Goal: Information Seeking & Learning: Learn about a topic

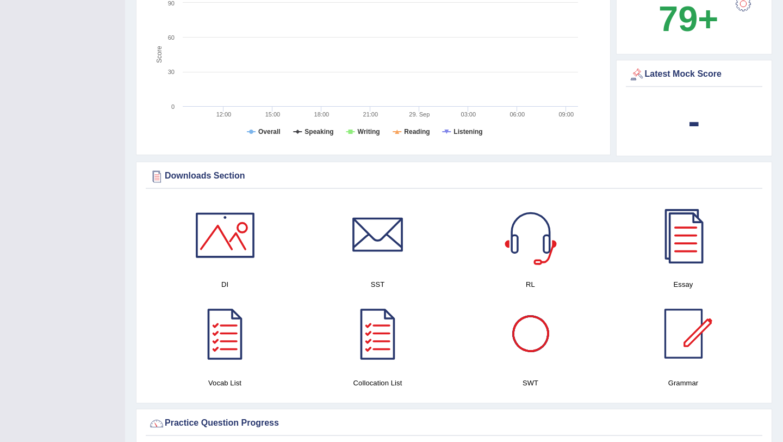
scroll to position [417, 0]
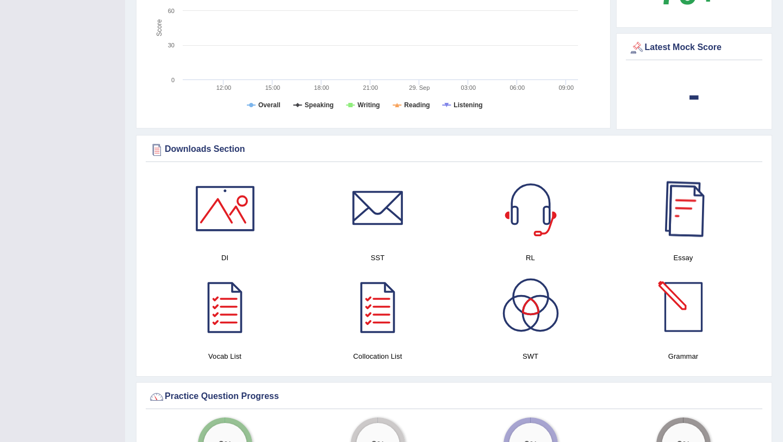
click at [691, 209] on div at bounding box center [683, 208] width 76 height 76
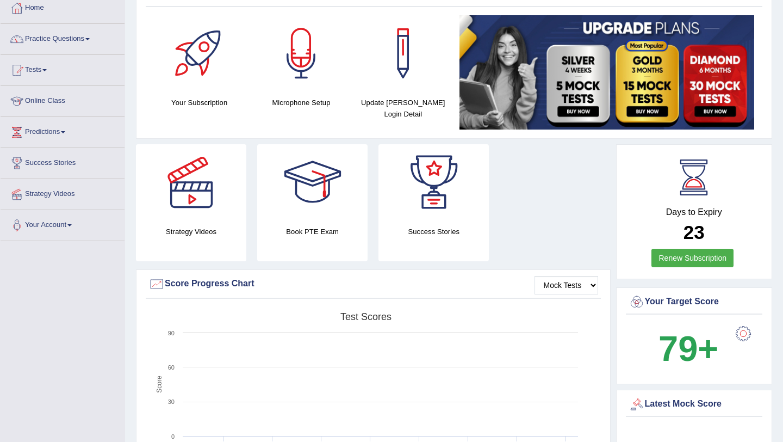
scroll to position [0, 0]
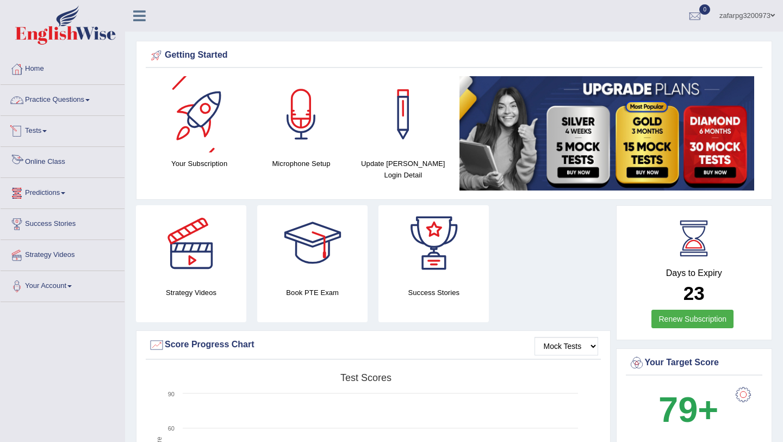
click at [52, 96] on link "Practice Questions" at bounding box center [63, 98] width 124 height 27
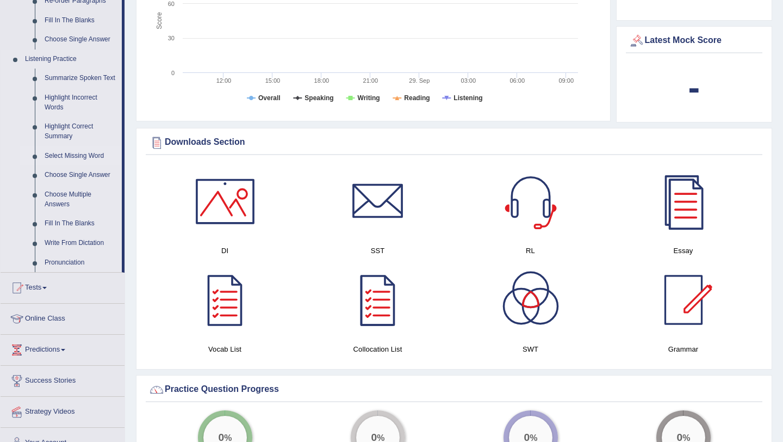
scroll to position [425, 0]
click at [85, 232] on link "Fill In The Blanks" at bounding box center [81, 223] width 82 height 20
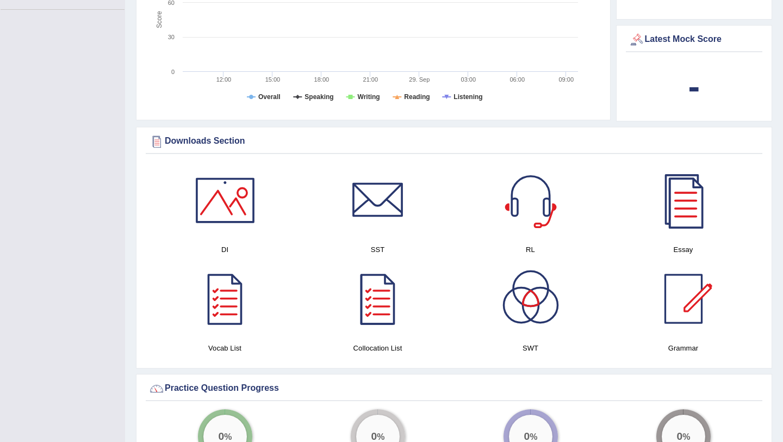
scroll to position [138, 0]
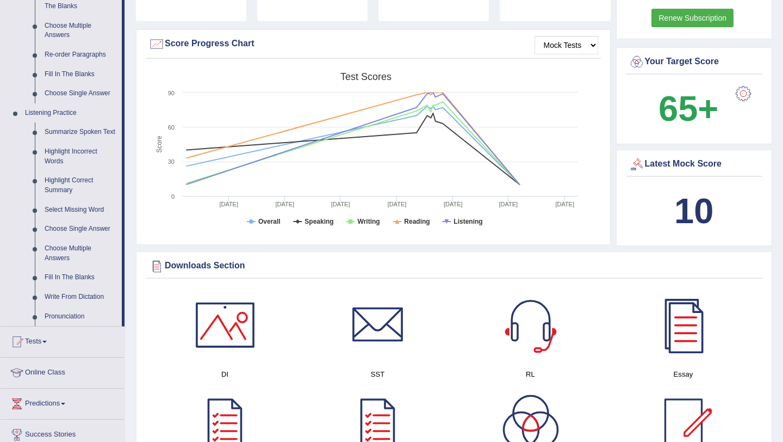
scroll to position [372, 0]
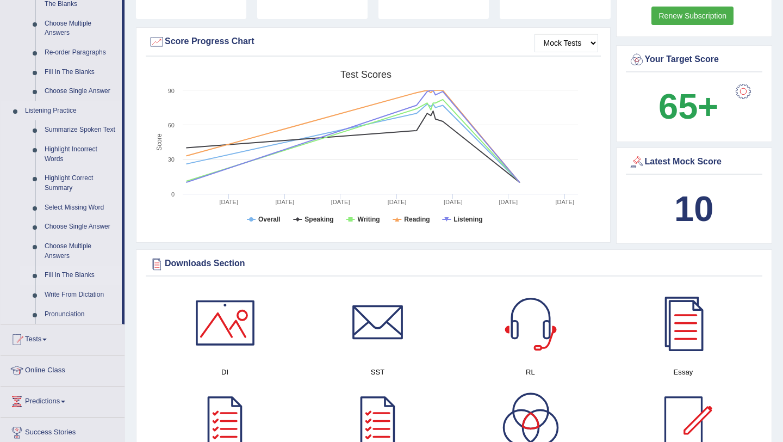
click at [79, 280] on link "Fill In The Blanks" at bounding box center [81, 275] width 82 height 20
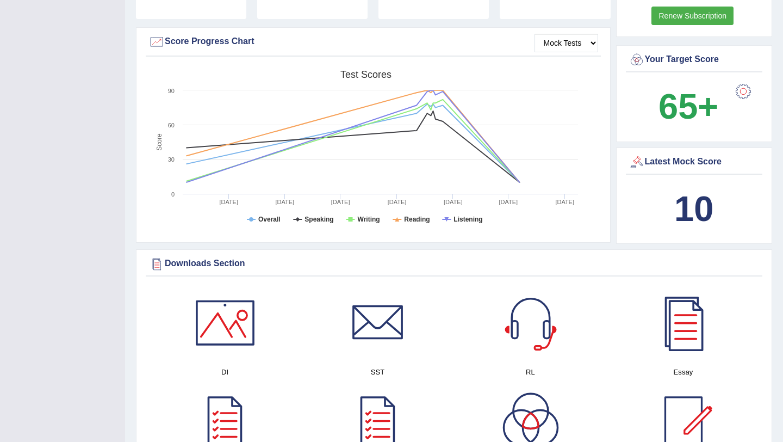
scroll to position [159, 0]
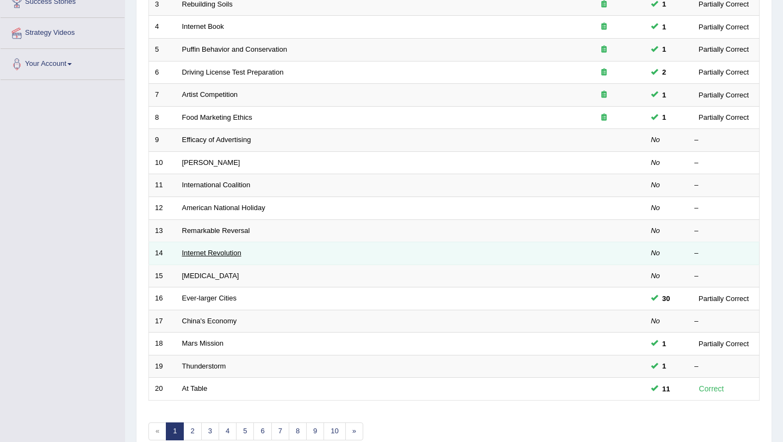
click at [217, 250] on link "Internet Revolution" at bounding box center [211, 252] width 59 height 8
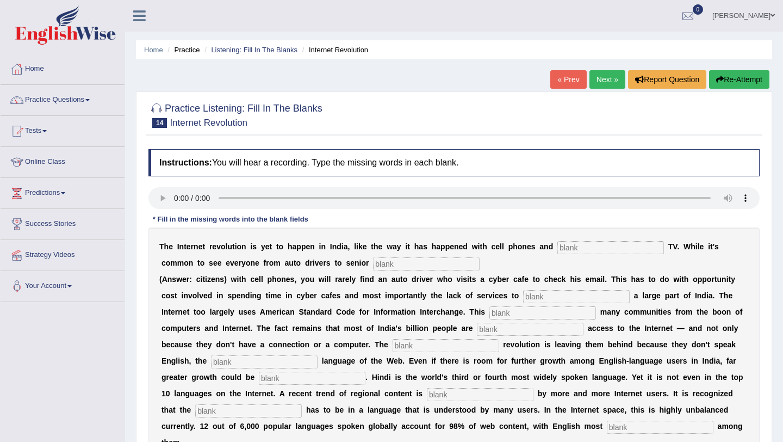
scroll to position [28, 0]
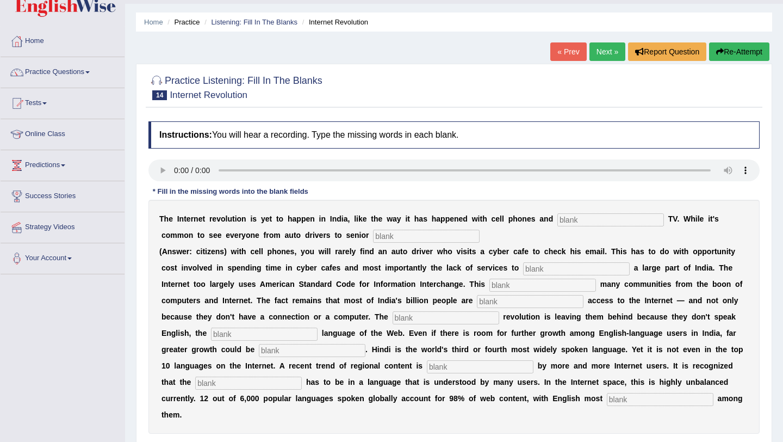
click at [566, 220] on input "text" at bounding box center [610, 219] width 107 height 13
click at [602, 218] on input "text" at bounding box center [610, 219] width 107 height 13
type input "cable TV"
click at [373, 235] on input "text" at bounding box center [426, 235] width 107 height 13
type input "citizens"
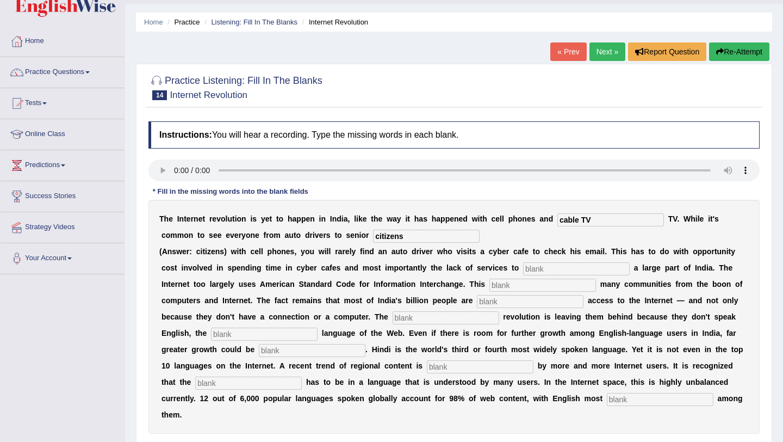
click at [581, 270] on input "text" at bounding box center [576, 268] width 107 height 13
type input "target"
click at [503, 287] on input "text" at bounding box center [542, 284] width 107 height 13
type input "al"
click at [477, 301] on input "text" at bounding box center [530, 301] width 107 height 13
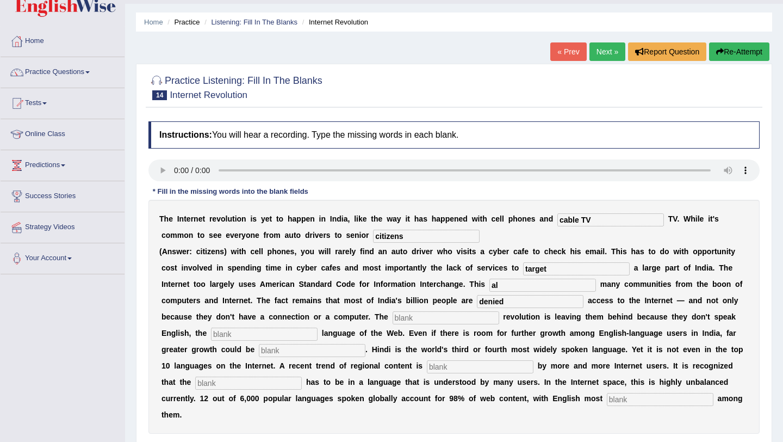
type input "denied"
click at [393, 319] on input "text" at bounding box center [446, 317] width 107 height 13
type input "digital"
click at [241, 333] on input "text" at bounding box center [264, 333] width 107 height 13
type input "dominant"
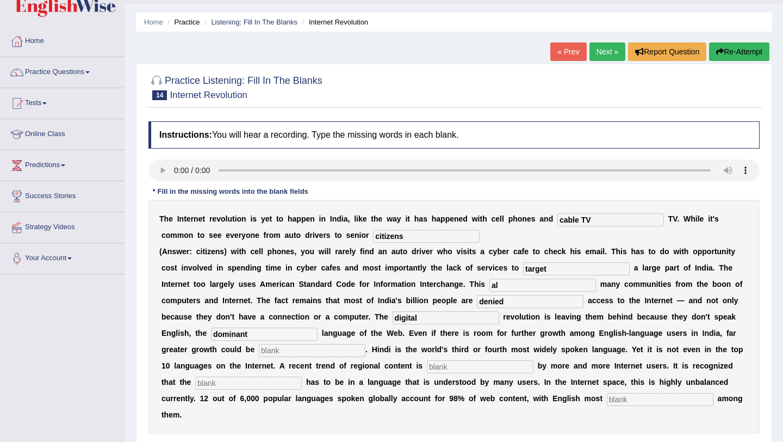
click at [259, 352] on input "text" at bounding box center [312, 350] width 107 height 13
type input "unleashed"
click at [427, 363] on input "text" at bounding box center [480, 366] width 107 height 13
type input "preferred"
click at [229, 384] on input "text" at bounding box center [248, 382] width 107 height 13
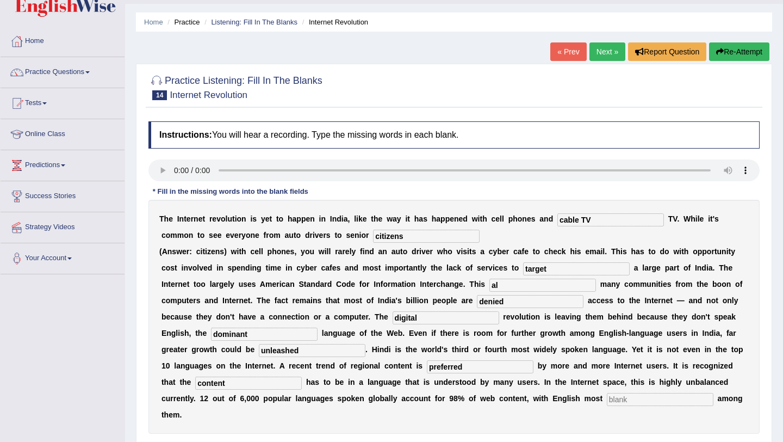
type input "content"
click at [607, 398] on input "text" at bounding box center [660, 399] width 107 height 13
type input "prominent"
click at [489, 281] on input "al" at bounding box center [542, 284] width 107 height 13
click at [604, 219] on input "cable TV" at bounding box center [610, 219] width 107 height 13
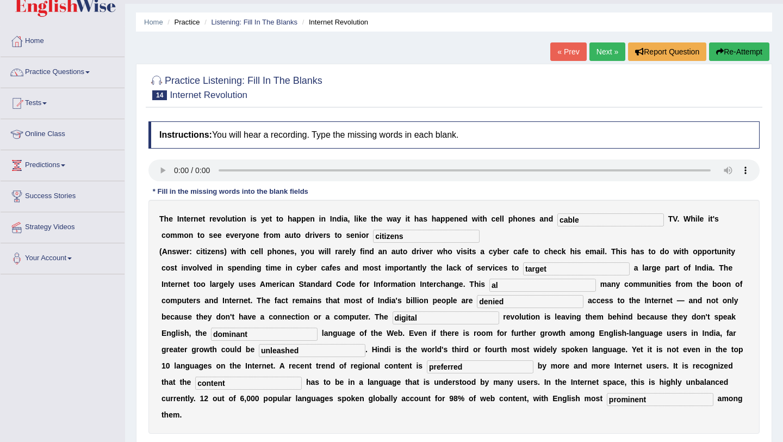
type input "cable"
click at [489, 284] on input "al" at bounding box center [542, 284] width 107 height 13
type input "alianized"
click at [491, 285] on input "alianized" at bounding box center [542, 284] width 107 height 13
click at [489, 283] on input "alianized" at bounding box center [542, 284] width 107 height 13
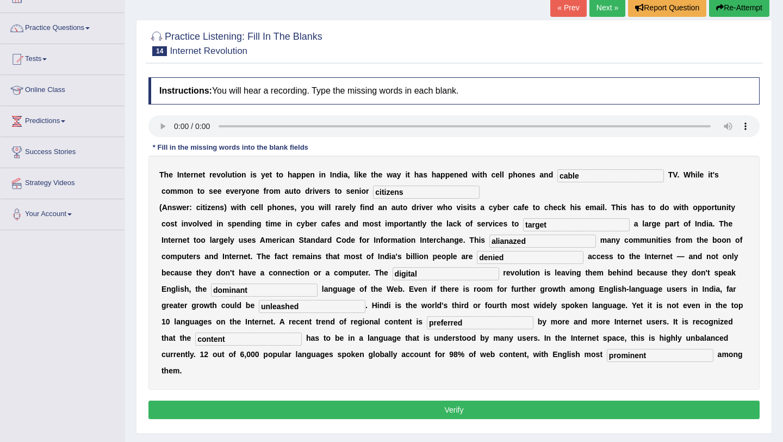
scroll to position [71, 0]
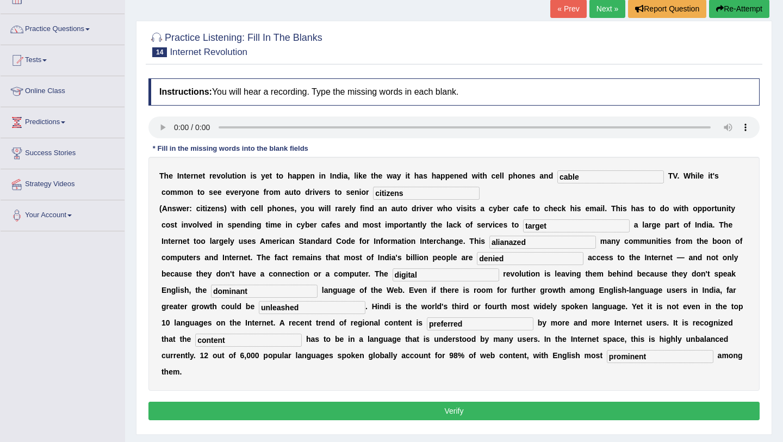
type input "alianazed"
click at [585, 178] on input "cable" at bounding box center [610, 176] width 107 height 13
click at [459, 401] on button "Verify" at bounding box center [453, 410] width 611 height 18
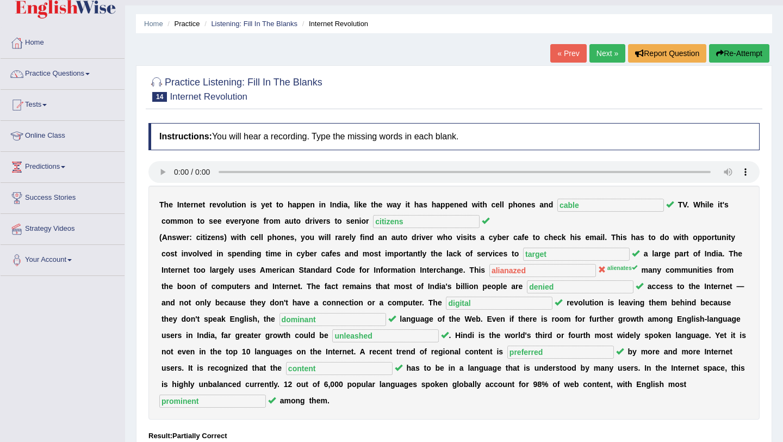
scroll to position [0, 0]
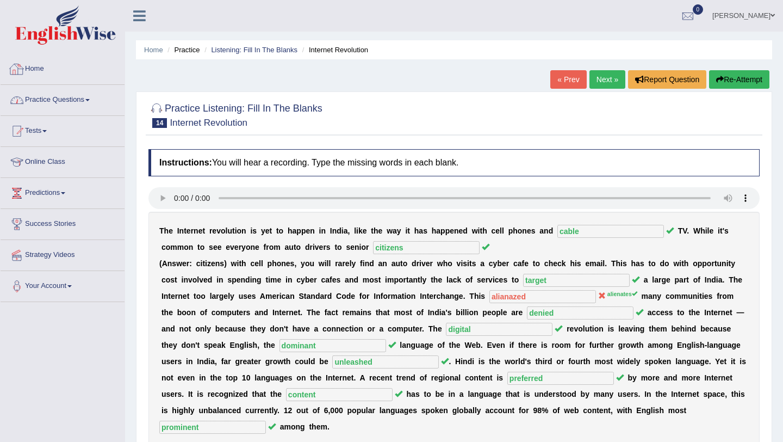
click at [92, 101] on link "Practice Questions" at bounding box center [63, 98] width 124 height 27
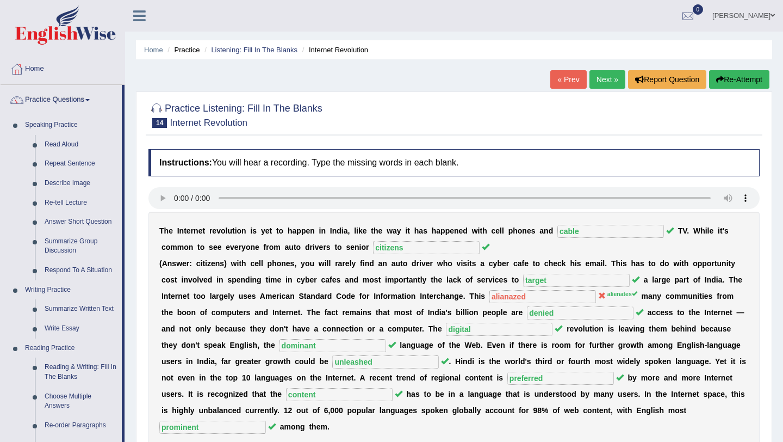
drag, startPoint x: 550, startPoint y: 229, endPoint x: 536, endPoint y: 234, distance: 14.8
click at [556, 231] on b at bounding box center [555, 230] width 4 height 9
click at [505, 151] on h4 "Instructions: You will hear a recording. Type the missing words in each blank." at bounding box center [453, 162] width 611 height 27
